Goal: Task Accomplishment & Management: Manage account settings

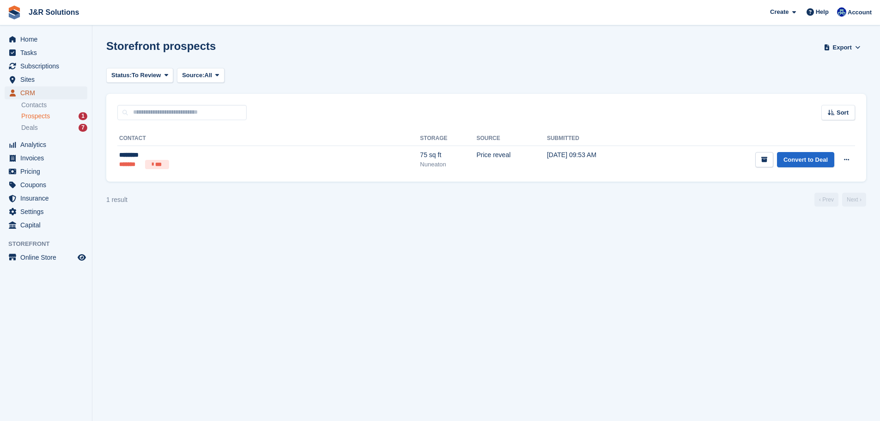
click at [37, 95] on span "CRM" at bounding box center [47, 92] width 55 height 13
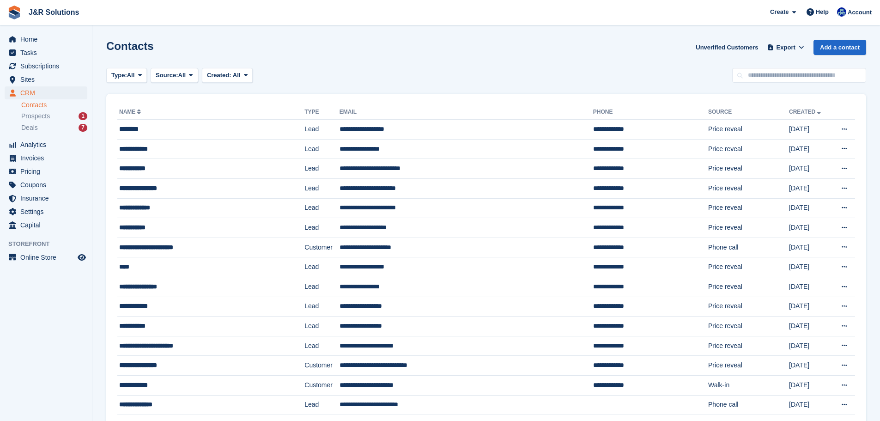
click at [794, 78] on input "text" at bounding box center [799, 75] width 134 height 15
type input "**********"
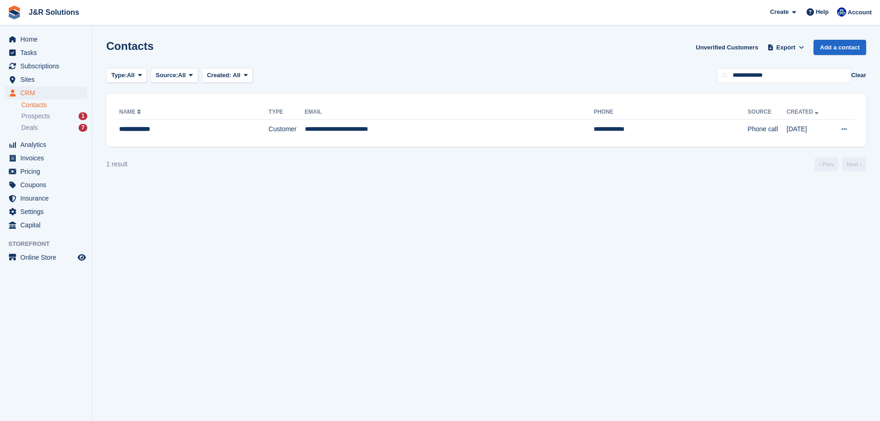
click at [529, 115] on th "Email" at bounding box center [449, 112] width 289 height 15
click at [514, 131] on td "**********" at bounding box center [449, 129] width 289 height 19
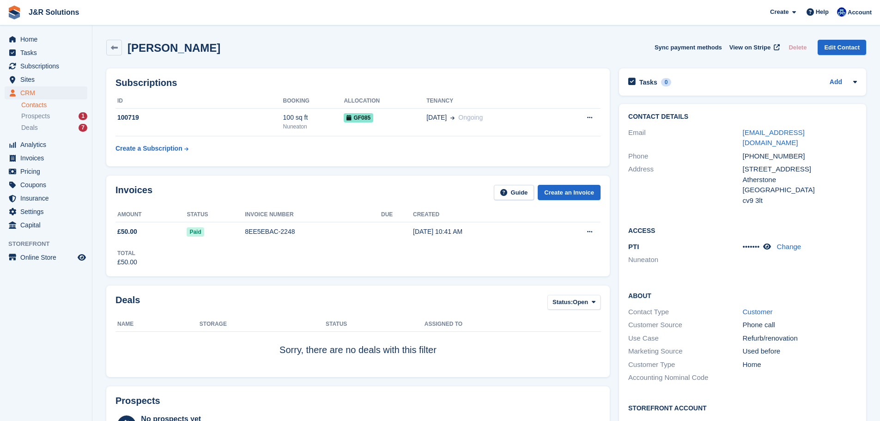
click at [439, 13] on span "J&R Solutions Create Subscription Invoice Contact Deal Discount Page Help Chat …" at bounding box center [440, 12] width 880 height 25
click at [53, 116] on div "Prospects 1" at bounding box center [54, 116] width 66 height 9
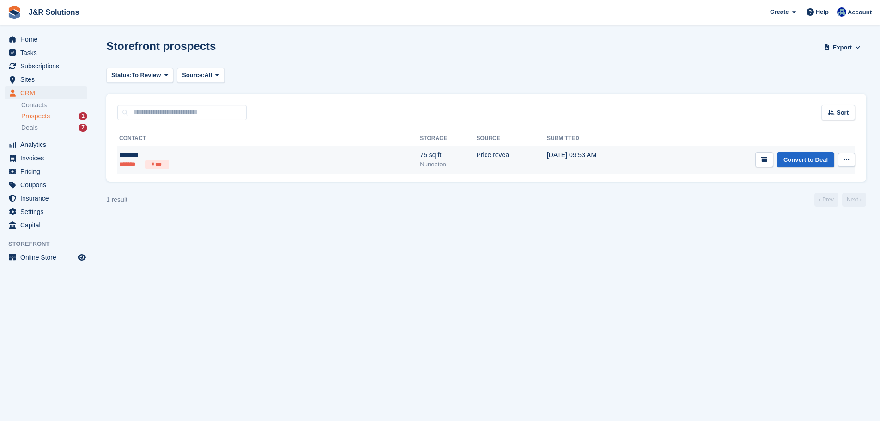
click at [476, 156] on td "Price reveal" at bounding box center [511, 159] width 71 height 29
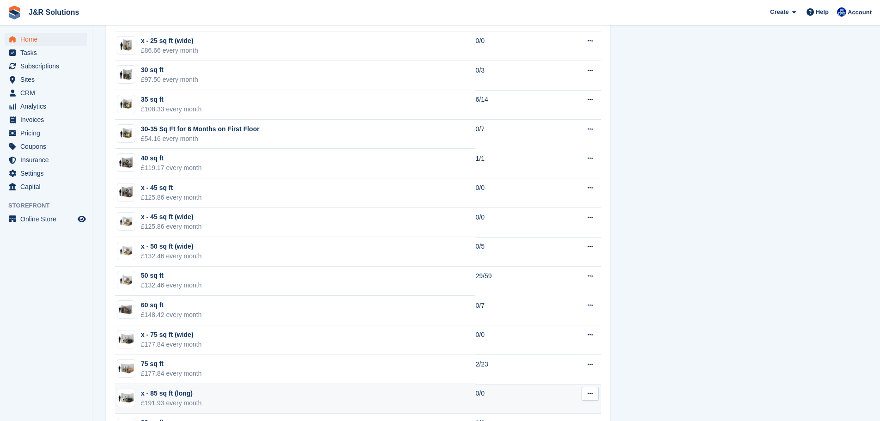
scroll to position [923, 0]
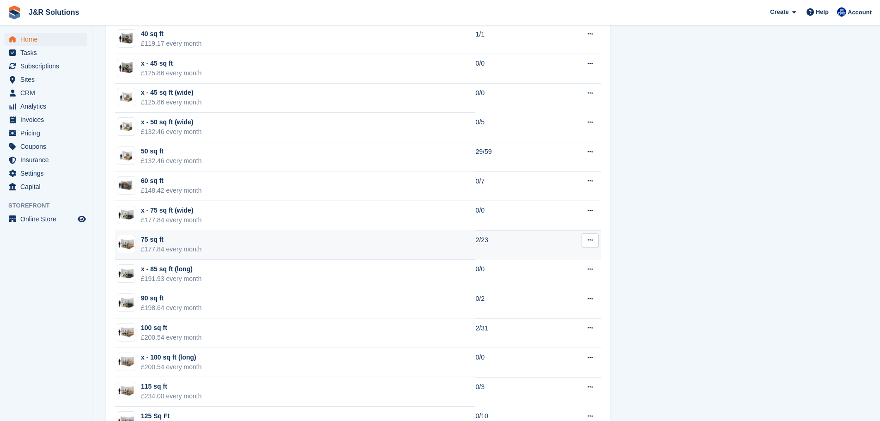
click at [248, 241] on td "75 sq ft £177.84 every month" at bounding box center [295, 245] width 360 height 30
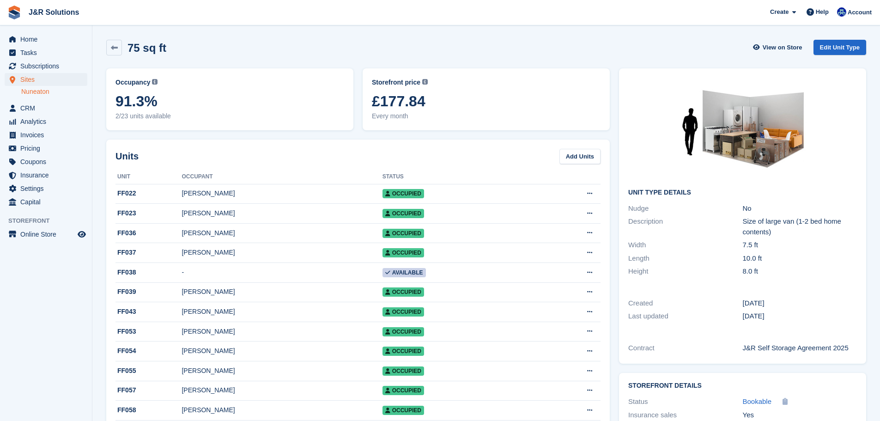
click at [241, 43] on div "75 sq ft View on Store Edit Unit Type" at bounding box center [486, 48] width 760 height 16
drag, startPoint x: 445, startPoint y: 103, endPoint x: 376, endPoint y: 103, distance: 68.3
click at [376, 103] on span "£177.84" at bounding box center [486, 101] width 229 height 17
click at [318, 54] on div "75 sq ft View on Store Edit Unit Type" at bounding box center [486, 48] width 760 height 16
click at [317, 57] on div "75 sq ft View on Store Edit Unit Type" at bounding box center [486, 49] width 769 height 29
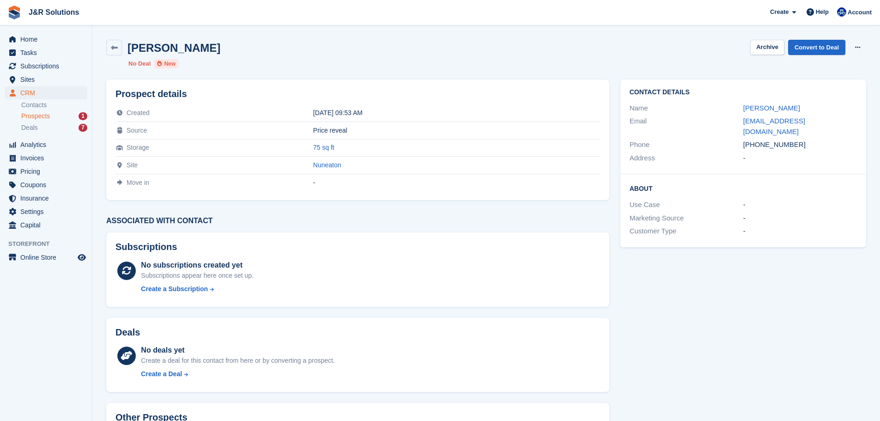
drag, startPoint x: 492, startPoint y: 77, endPoint x: 494, endPoint y: 81, distance: 4.8
click at [494, 81] on div "Prospect details Created [DATE] 09:53 AM Source Price reveal Storage 75 sq ft S…" at bounding box center [358, 140] width 514 height 132
click at [552, 72] on div "[PERSON_NAME] Archive Convert to Deal Delete prospect No Deal New" at bounding box center [486, 54] width 771 height 40
click at [581, 63] on div "[PERSON_NAME] Archive Convert to Deal Delete prospect No Deal New" at bounding box center [486, 54] width 771 height 40
click at [819, 44] on link "Convert to Deal" at bounding box center [816, 47] width 57 height 15
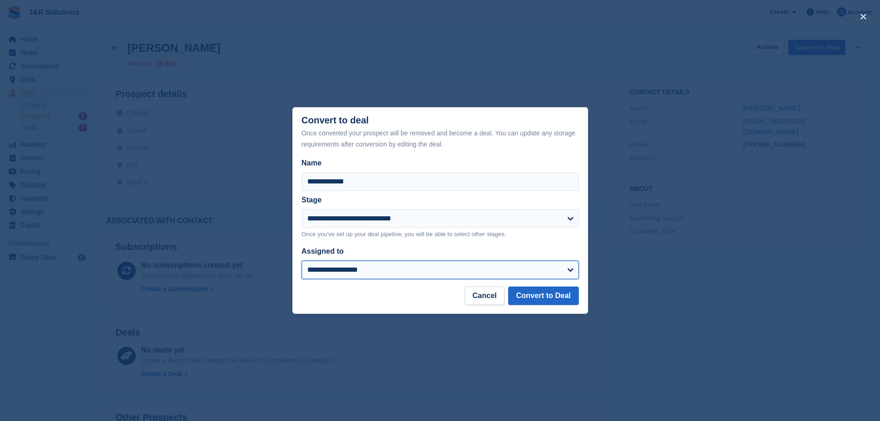
click at [428, 266] on select "**********" at bounding box center [439, 269] width 277 height 18
select select "****"
click at [301, 261] on select "**********" at bounding box center [439, 269] width 277 height 18
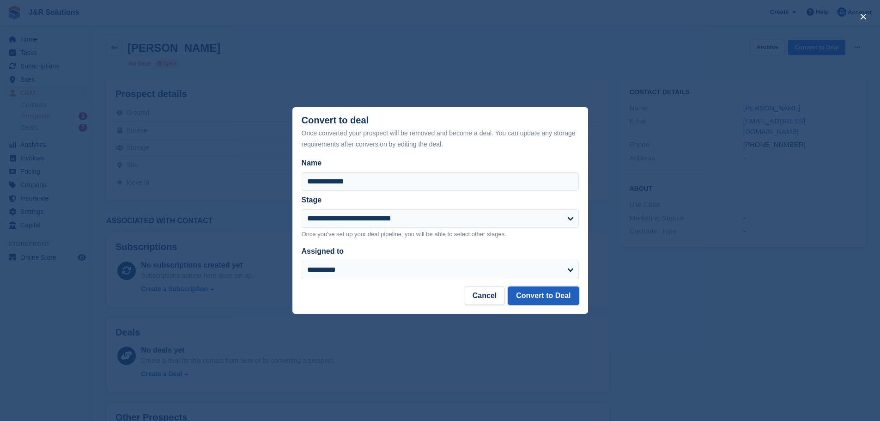
click at [575, 296] on button "Convert to Deal" at bounding box center [543, 295] width 70 height 18
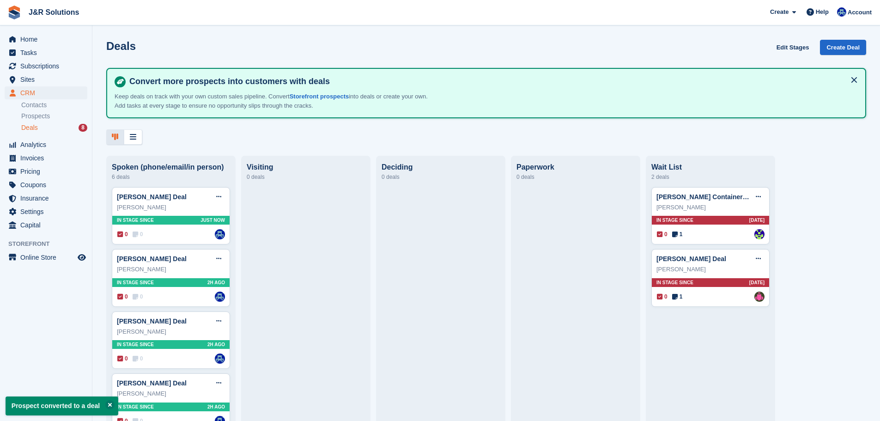
click at [690, 289] on div "Samantha small Deal Edit deal Mark as won Mark as lost Delete deal Samantha sma…" at bounding box center [710, 278] width 118 height 58
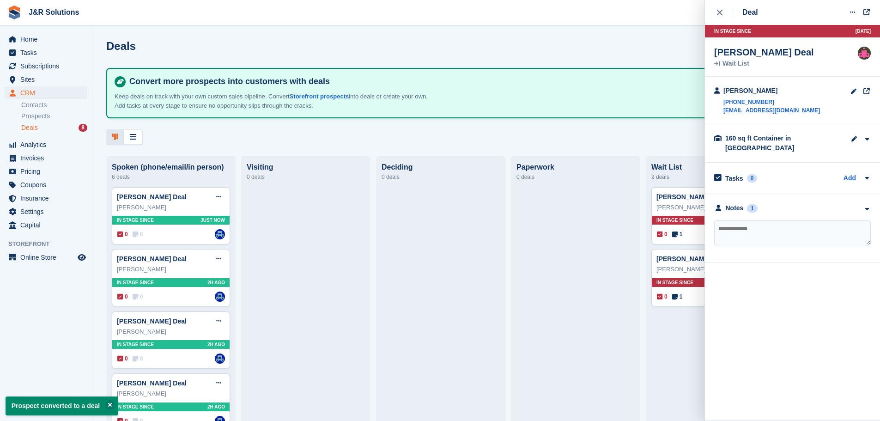
click at [362, 160] on div "Visiting 0 deals" at bounding box center [305, 361] width 129 height 411
click at [391, 136] on div at bounding box center [486, 136] width 760 height 15
click at [716, 11] on button "close" at bounding box center [724, 12] width 21 height 25
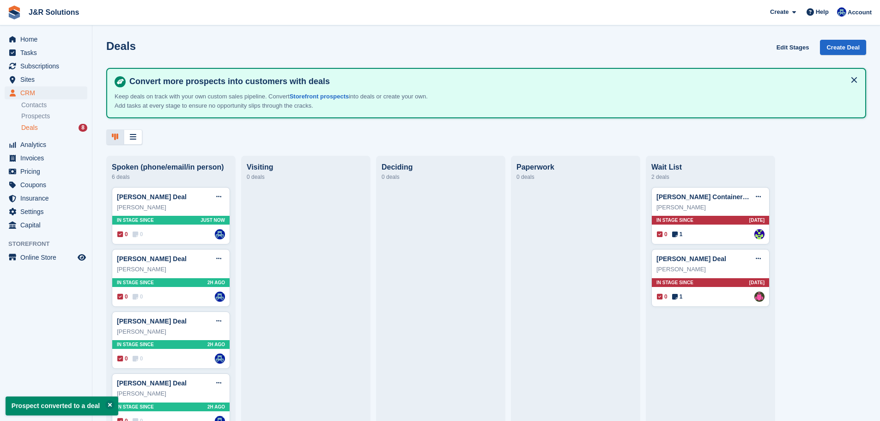
click at [636, 152] on div "Deals Edit Stages Create Deal Convert more prospects into customers with deals …" at bounding box center [485, 210] width 787 height 421
click at [503, 49] on div "Deals Edit Stages Create Deal" at bounding box center [486, 53] width 760 height 26
